Goal: Information Seeking & Learning: Learn about a topic

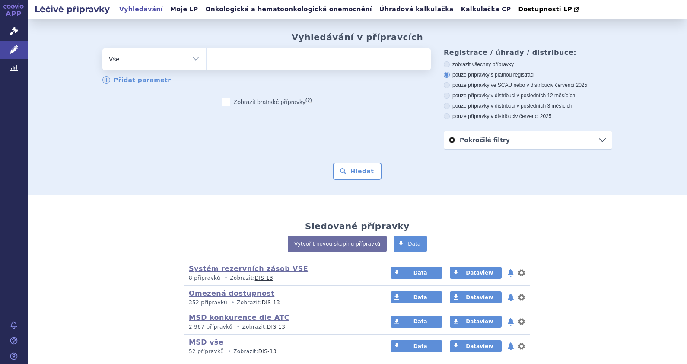
click at [257, 64] on ul at bounding box center [318, 57] width 224 height 18
click at [206, 64] on select at bounding box center [206, 59] width 0 height 22
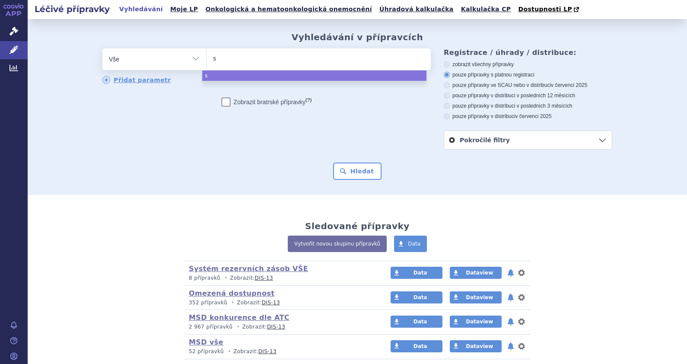
type input "sy"
type input "syna"
type input "synag"
type input "synagy"
type input "synagys"
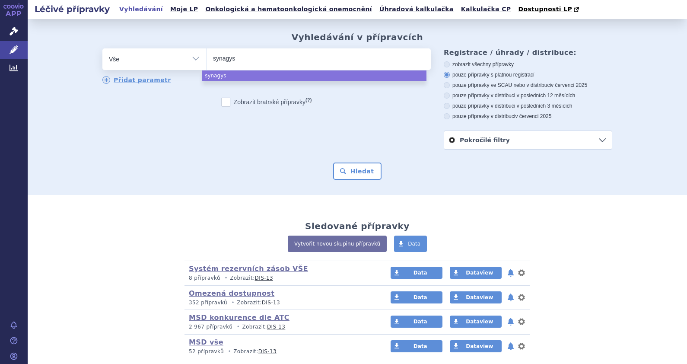
select select "synagys"
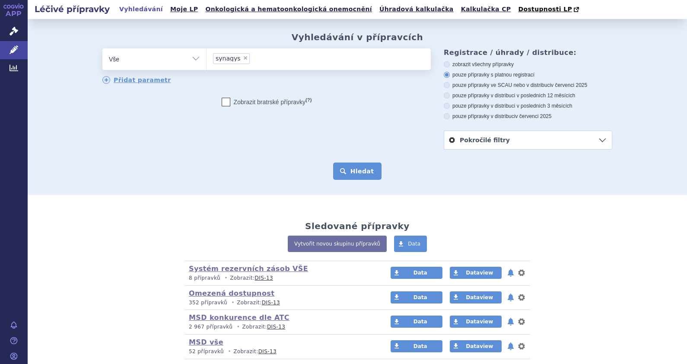
click at [355, 169] on button "Hledat" at bounding box center [357, 170] width 49 height 17
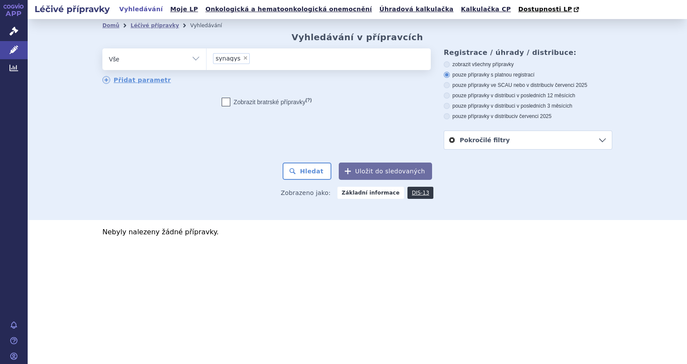
click at [243, 58] on span "×" at bounding box center [245, 57] width 5 height 5
click at [206, 58] on select "synagys" at bounding box center [206, 59] width 0 height 22
select select
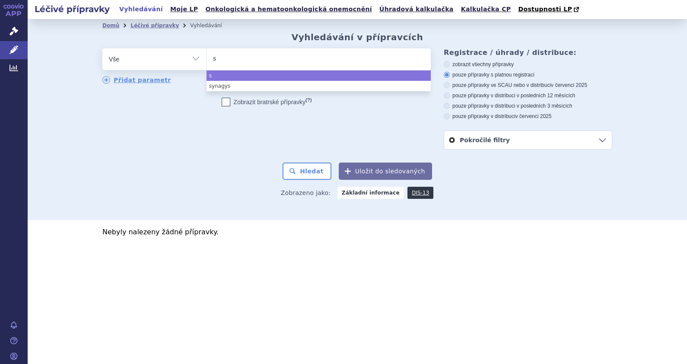
type input "sy"
type input "syna"
type input "synagi"
type input "synagis"
select select "synagis"
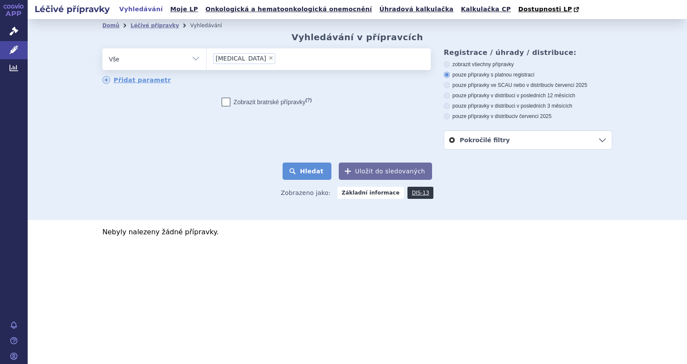
click at [300, 174] on button "Hledat" at bounding box center [306, 170] width 49 height 17
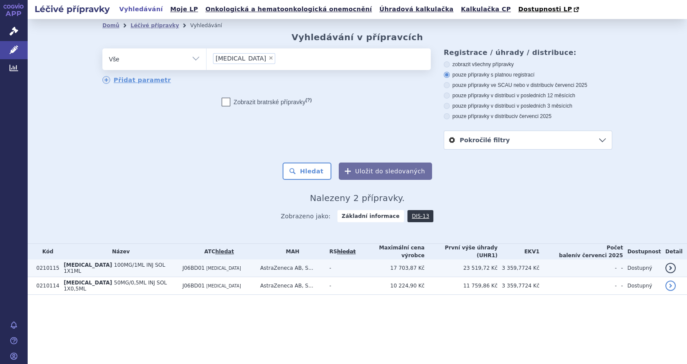
click at [97, 263] on span "100MG/1ML INJ SOL 1X1ML" at bounding box center [114, 268] width 102 height 12
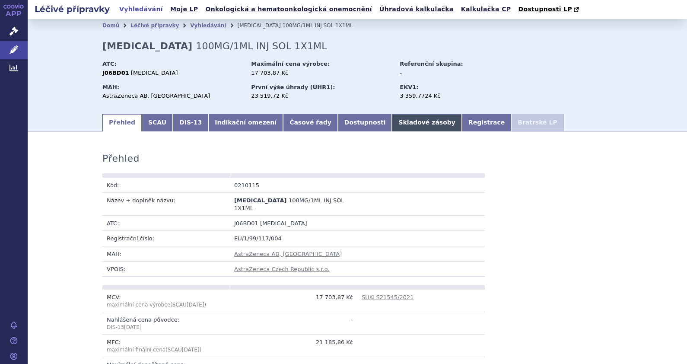
click at [392, 124] on link "Skladové zásoby" at bounding box center [427, 122] width 70 height 17
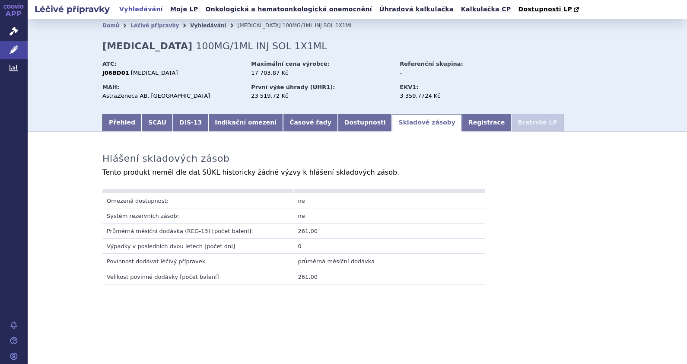
click at [197, 26] on link "Vyhledávání" at bounding box center [208, 25] width 36 height 6
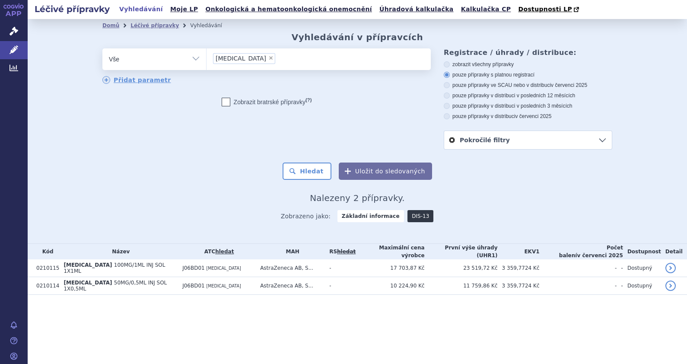
click at [416, 217] on link "DIS-13" at bounding box center [420, 216] width 26 height 12
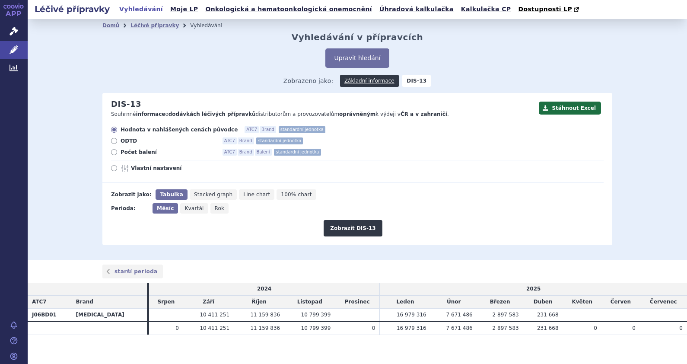
scroll to position [5, 0]
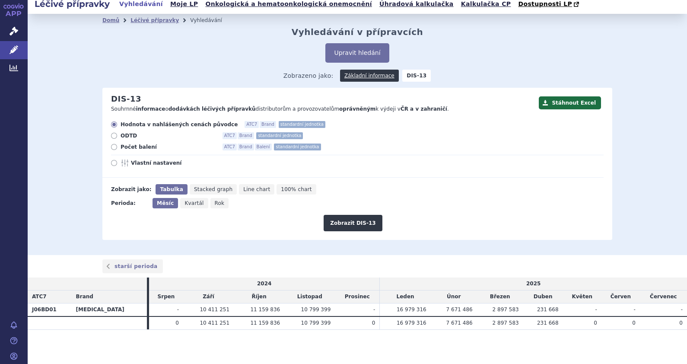
click at [612, 50] on div "Domů Léčivé přípravky Vyhledávání Vyhledávání v přípravcích Upravit hledání ods…" at bounding box center [357, 133] width 544 height 213
click at [111, 148] on icon at bounding box center [114, 147] width 6 height 6
click at [112, 148] on input "Počet balení ATC7 Brand Balení standardní jednotka" at bounding box center [115, 148] width 6 height 6
radio input "true"
click at [112, 163] on icon at bounding box center [114, 163] width 6 height 6
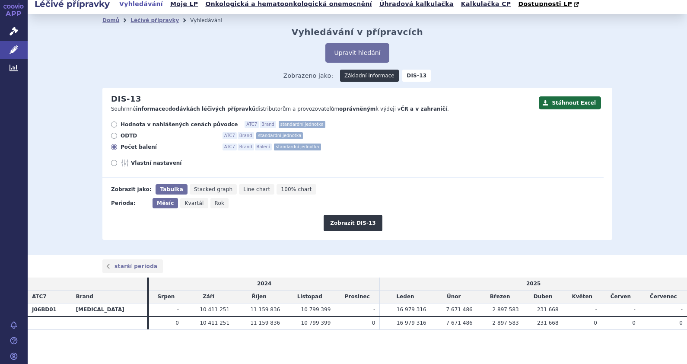
click at [112, 163] on input "Vlastní nastavení" at bounding box center [115, 164] width 6 height 6
radio input "true"
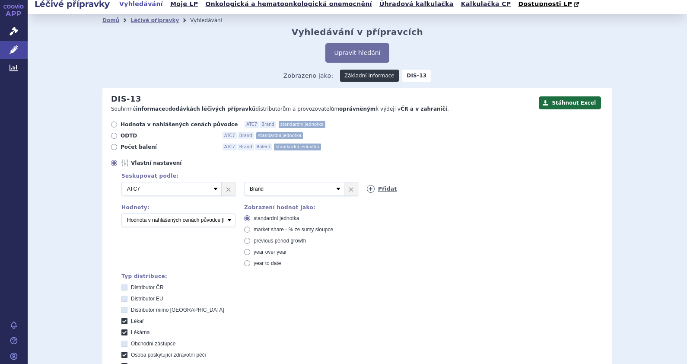
click at [380, 188] on link "Přidat" at bounding box center [382, 189] width 30 height 8
click at [456, 188] on select "Vyberte groupování ATC3 ATC5 ATC7 Brand Balení SÚKL kód MAH VPOIS Referenční sk…" at bounding box center [417, 189] width 100 height 14
select select "package"
click at [367, 182] on select "Vyberte groupování ATC3 ATC5 ATC7 Brand Balení SÚKL kód MAH VPOIS Referenční sk…" at bounding box center [417, 189] width 100 height 14
click at [228, 222] on select "Počet balení Hodnota v nahlášených cenách původce [DIS-13] Hodnota v maximálníc…" at bounding box center [178, 220] width 114 height 14
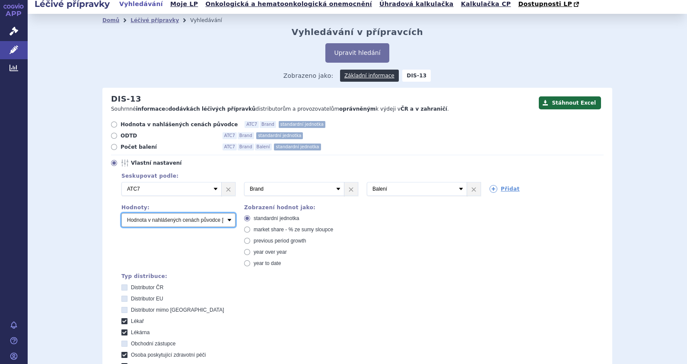
select select "packages"
click at [121, 213] on select "Počet balení Hodnota v nahlášených cenách původce [DIS-13] Hodnota v maximálníc…" at bounding box center [178, 220] width 114 height 14
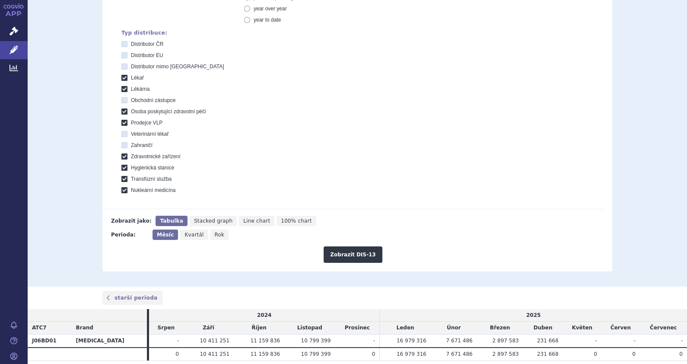
scroll to position [275, 0]
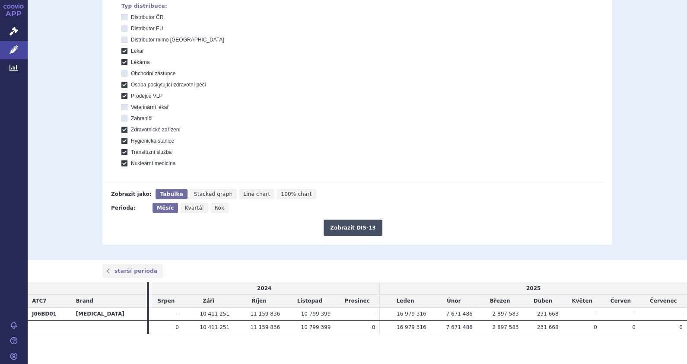
click at [357, 225] on button "Zobrazit DIS-13" at bounding box center [353, 227] width 58 height 16
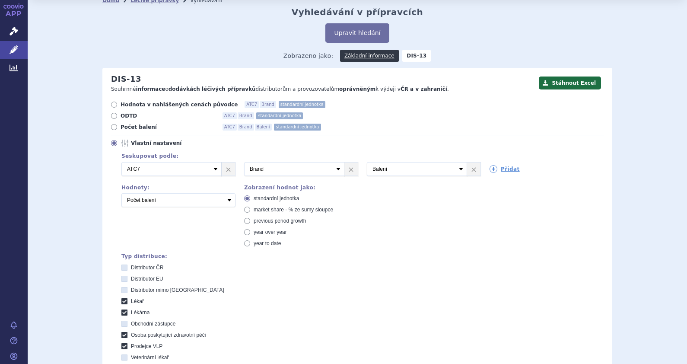
scroll to position [22, 0]
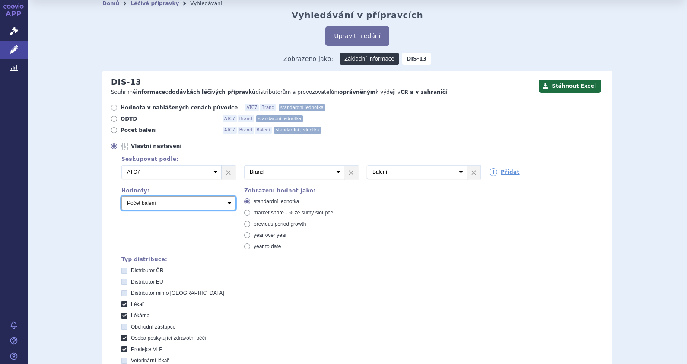
click at [223, 202] on select "Počet balení Hodnota v nahlášených cenách původce [DIS-13] Hodnota v maximálníc…" at bounding box center [178, 203] width 114 height 14
select select "disExFactoryPrice"
click at [121, 196] on select "Počet balení Hodnota v nahlášených cenách původce [DIS-13] Hodnota v maximálníc…" at bounding box center [178, 203] width 114 height 14
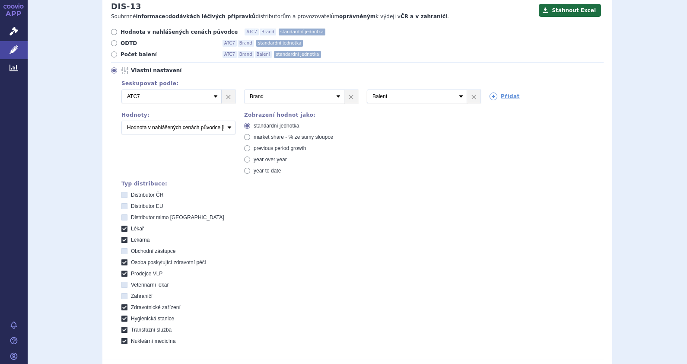
scroll to position [292, 0]
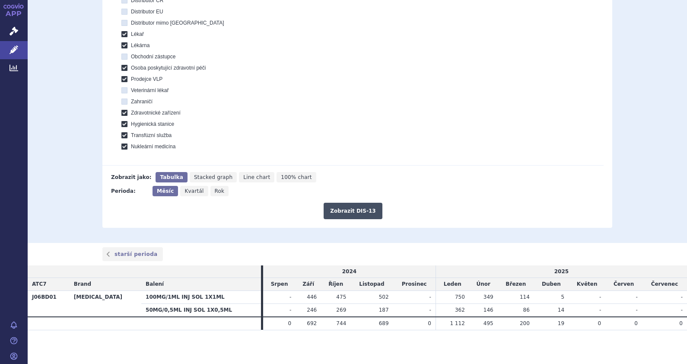
click at [362, 211] on button "Zobrazit DIS-13" at bounding box center [353, 211] width 58 height 16
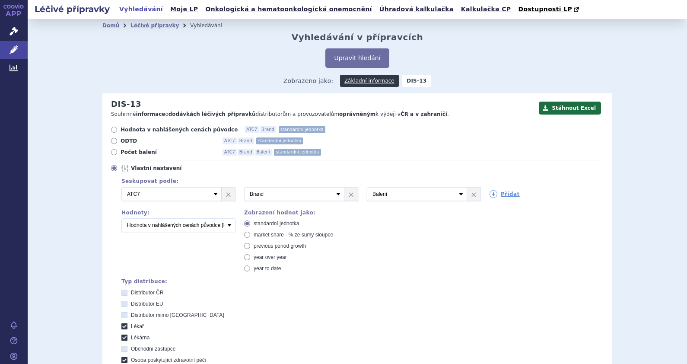
drag, startPoint x: 150, startPoint y: 29, endPoint x: 153, endPoint y: 35, distance: 6.6
click at [150, 29] on link "Léčivé přípravky" at bounding box center [154, 25] width 48 height 6
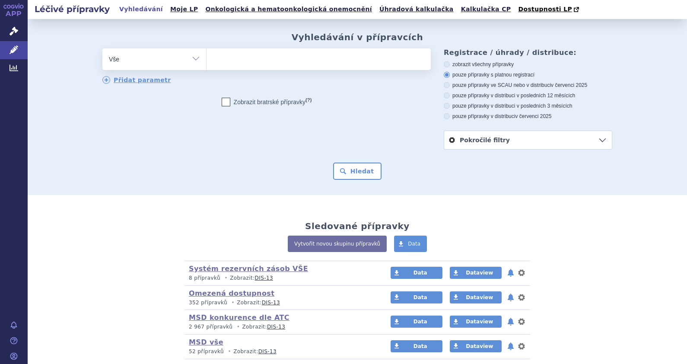
click at [271, 58] on ul at bounding box center [318, 57] width 224 height 18
click at [206, 58] on select at bounding box center [206, 59] width 0 height 22
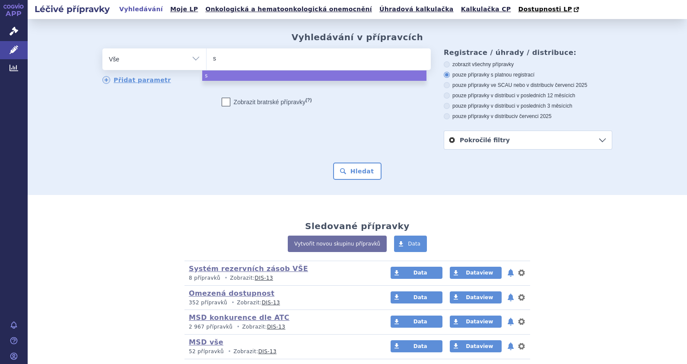
type input "sy"
type input "syn"
type input "synagi"
type input "[MEDICAL_DATA]"
select select "[MEDICAL_DATA]"
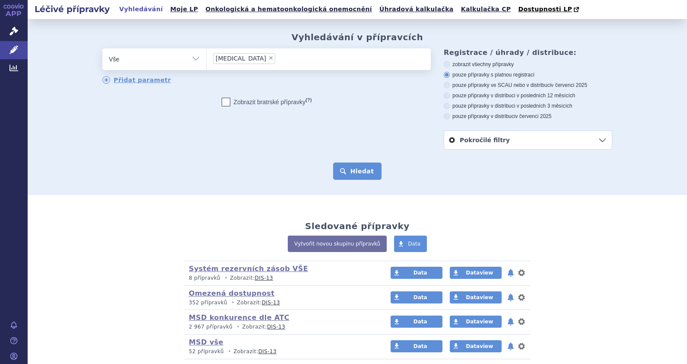
click at [362, 168] on button "Hledat" at bounding box center [357, 170] width 49 height 17
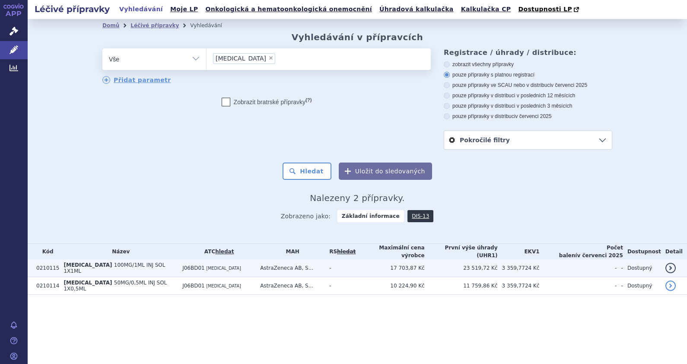
click at [104, 265] on span "100MG/1ML INJ SOL 1X1ML" at bounding box center [114, 268] width 102 height 12
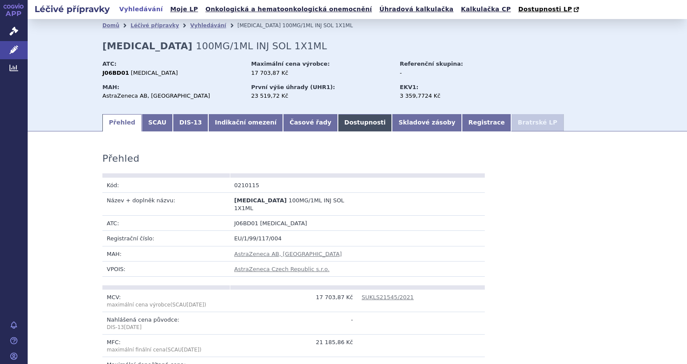
click at [341, 126] on link "Dostupnosti" at bounding box center [365, 122] width 54 height 17
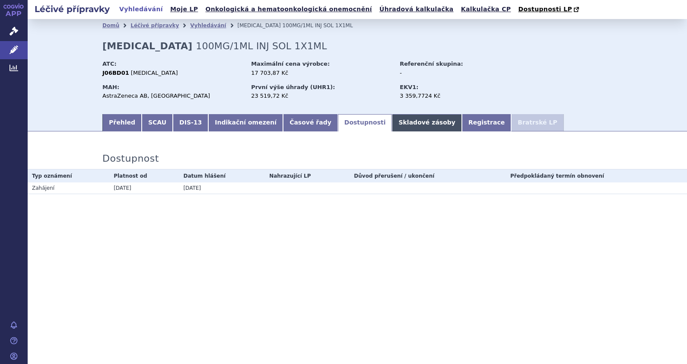
click at [392, 123] on link "Skladové zásoby" at bounding box center [427, 122] width 70 height 17
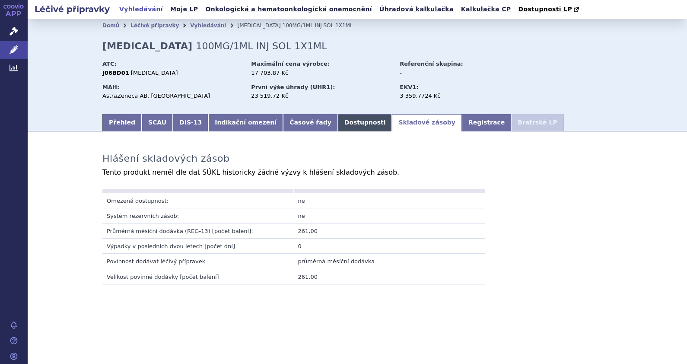
click at [338, 127] on link "Dostupnosti" at bounding box center [365, 122] width 54 height 17
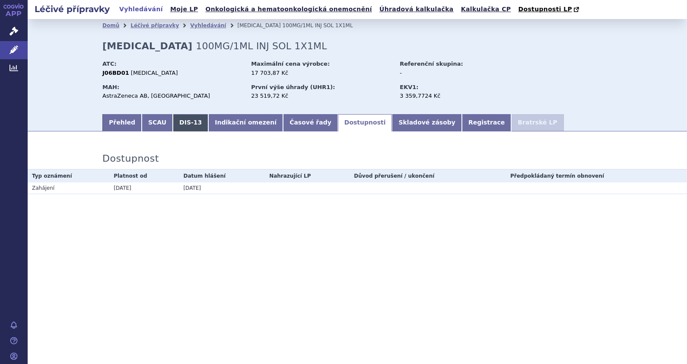
click at [189, 124] on link "DIS-13" at bounding box center [190, 122] width 35 height 17
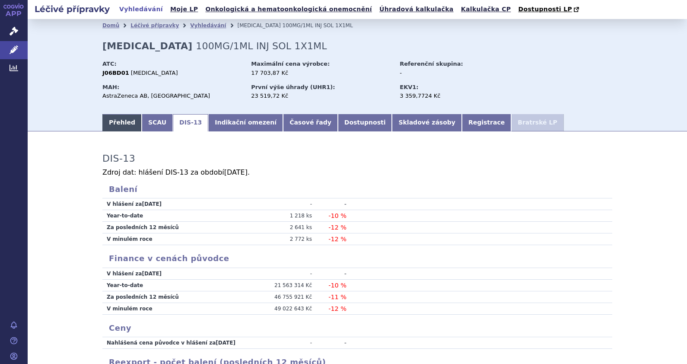
click at [126, 119] on link "Přehled" at bounding box center [121, 122] width 39 height 17
